Goal: Information Seeking & Learning: Check status

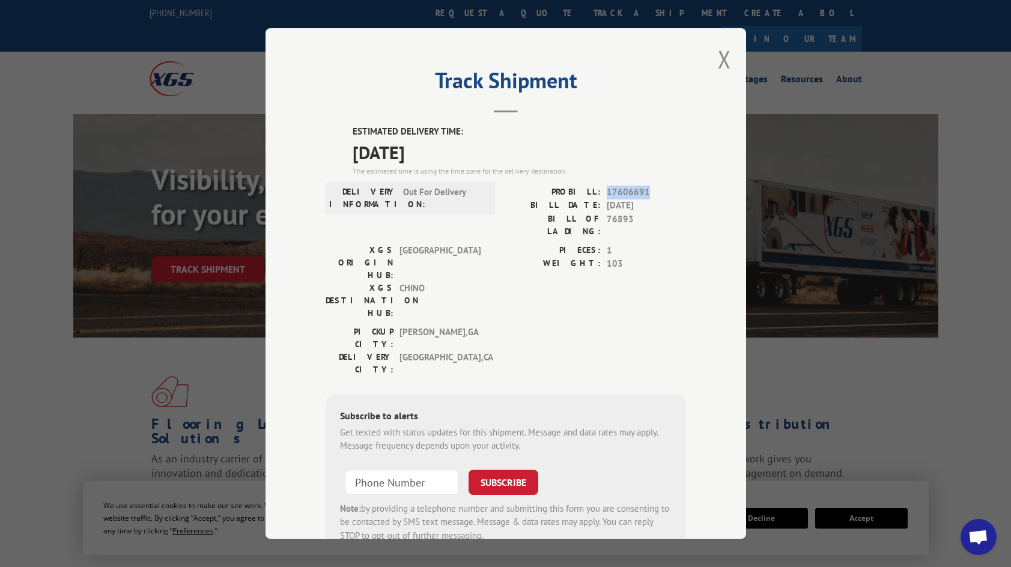
drag, startPoint x: 641, startPoint y: 192, endPoint x: 603, endPoint y: 183, distance: 39.0
click at [603, 183] on div "ESTIMATED DELIVERY TIME: [DATE] The estimated time is using the time zone for t…" at bounding box center [506, 341] width 360 height 432
copy span "17606691"
click at [712, 58] on div "Track Shipment ESTIMATED DELIVERY TIME: [DATE] The estimated time is using the …" at bounding box center [505, 283] width 481 height 511
click at [723, 57] on button "Close modal" at bounding box center [724, 59] width 13 height 32
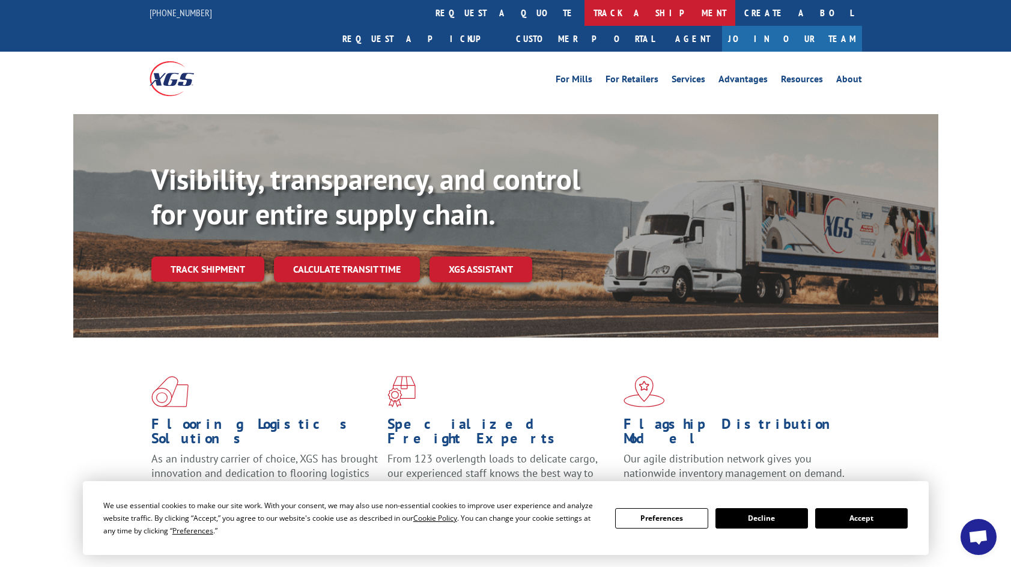
click at [584, 14] on link "track a shipment" at bounding box center [659, 13] width 151 height 26
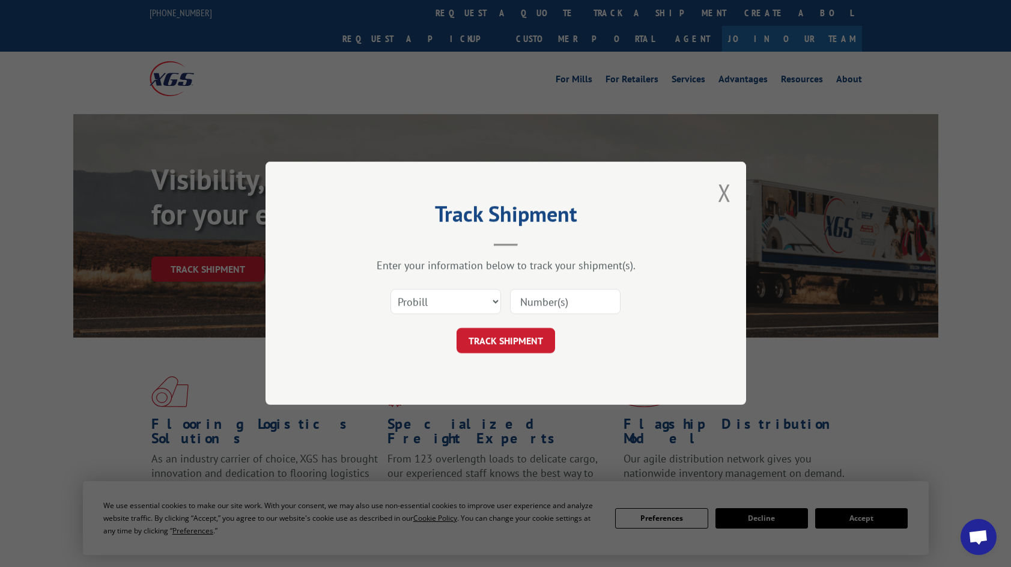
paste input "17606691"
type input "17606691"
click at [517, 346] on button "TRACK SHIPMENT" at bounding box center [505, 341] width 99 height 25
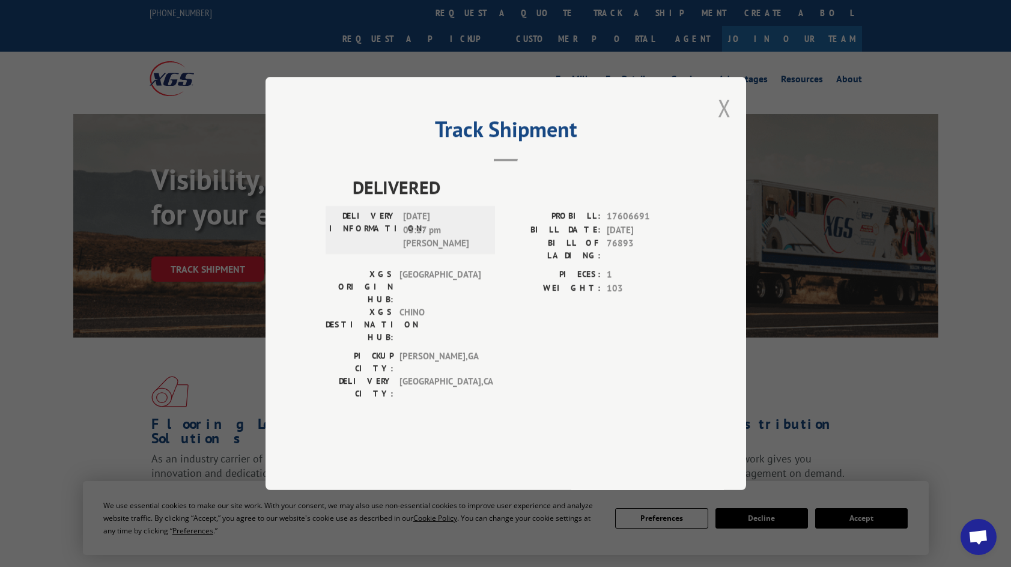
click at [720, 124] on button "Close modal" at bounding box center [724, 108] width 13 height 32
